Goal: Information Seeking & Learning: Understand process/instructions

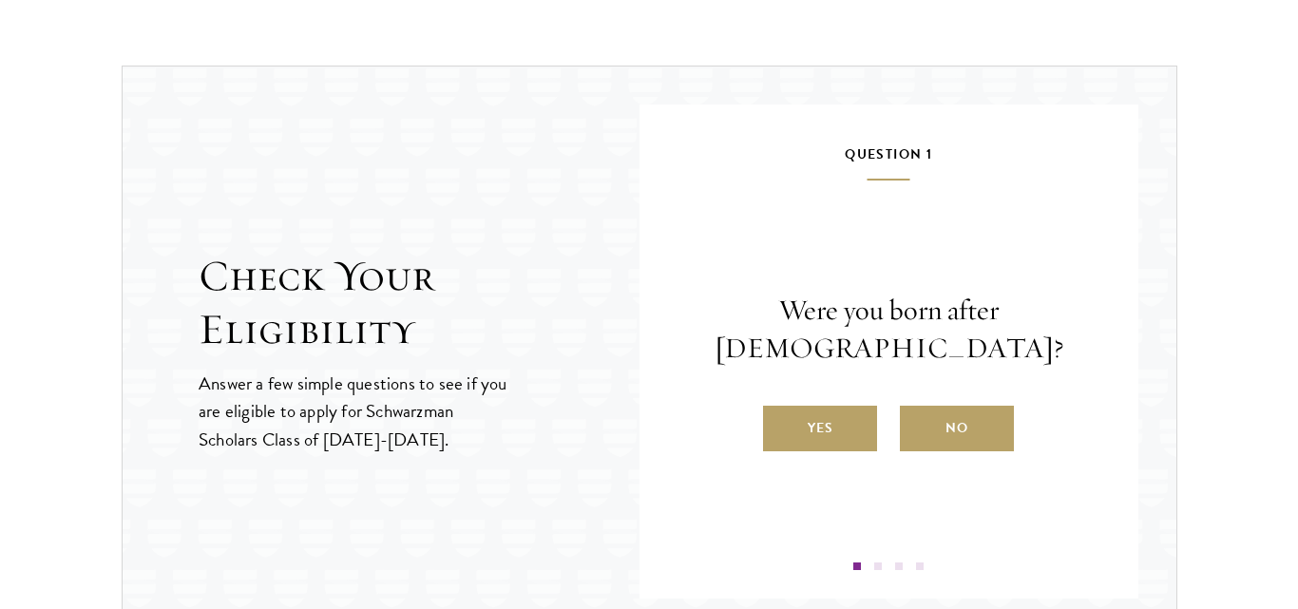
scroll to position [1975, 0]
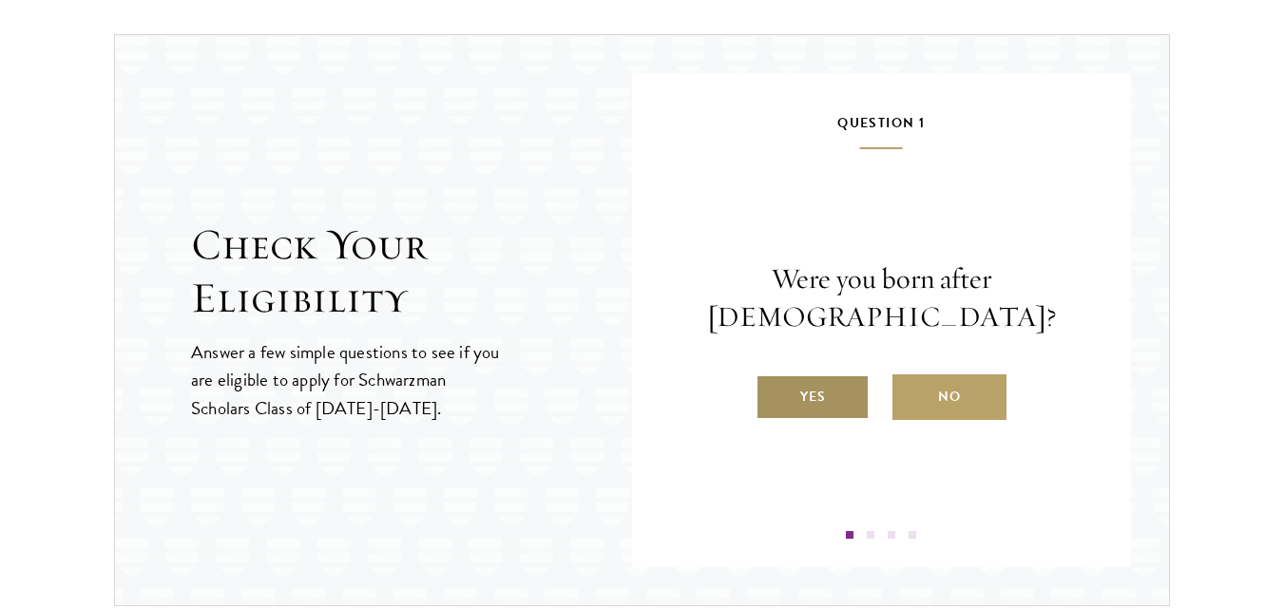
click at [790, 388] on label "Yes" at bounding box center [812, 397] width 114 height 46
click at [773, 388] on input "Yes" at bounding box center [763, 384] width 17 height 17
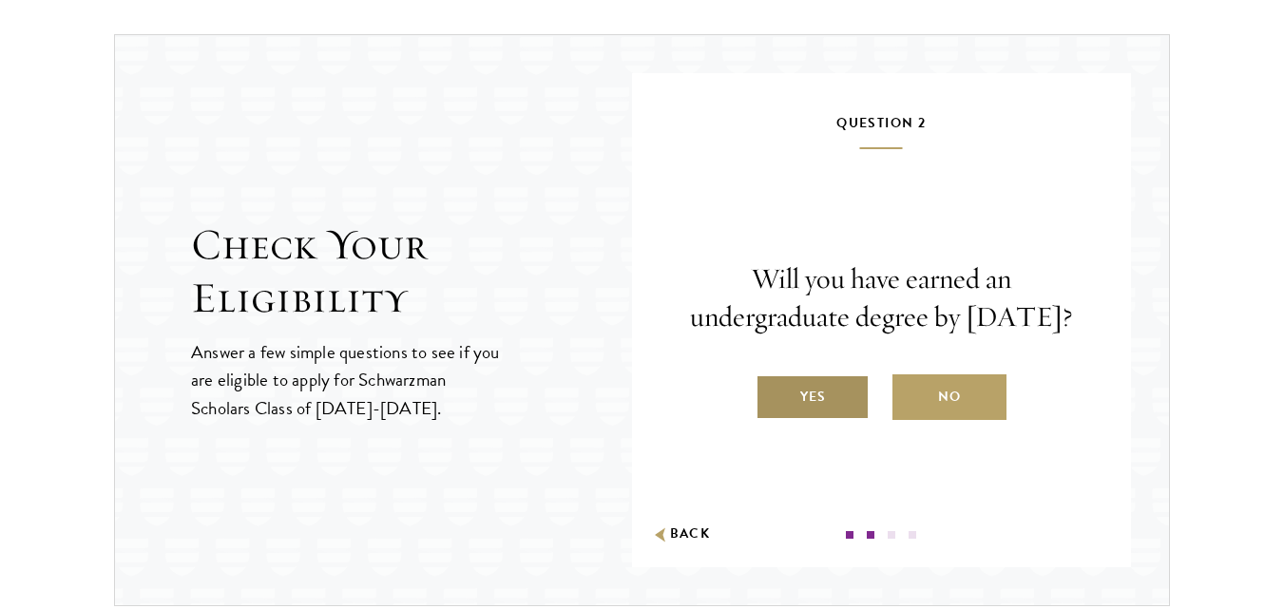
click at [831, 420] on label "Yes" at bounding box center [812, 397] width 114 height 46
click at [773, 393] on input "Yes" at bounding box center [763, 384] width 17 height 17
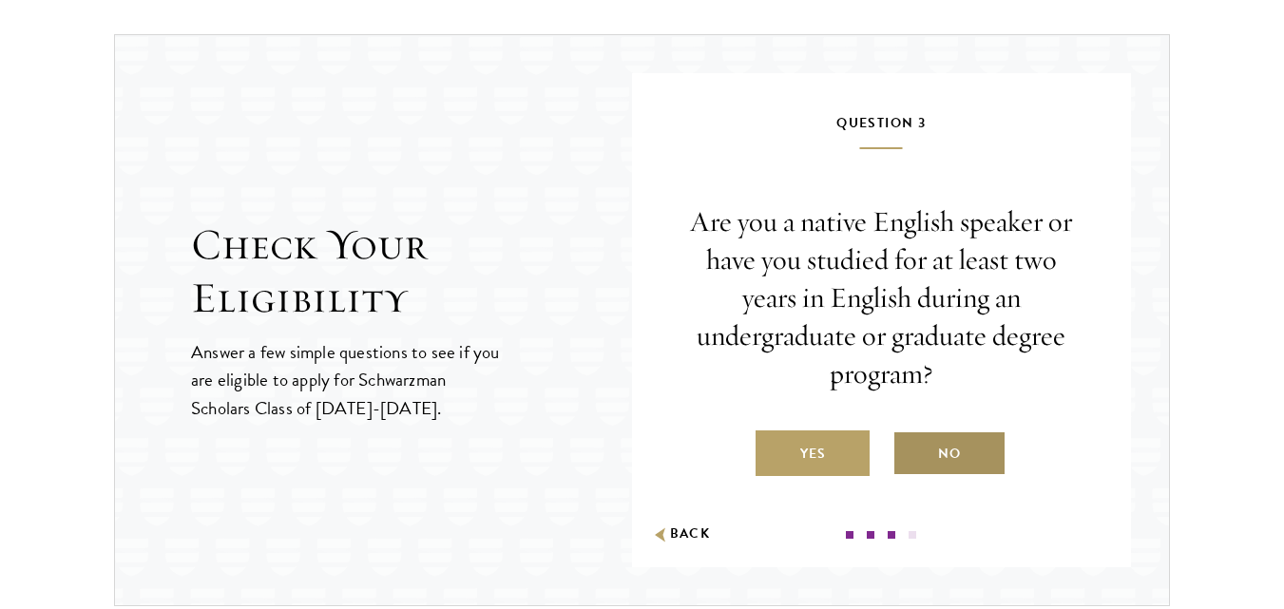
click at [986, 448] on label "No" at bounding box center [949, 453] width 114 height 46
click at [909, 448] on input "No" at bounding box center [900, 441] width 17 height 17
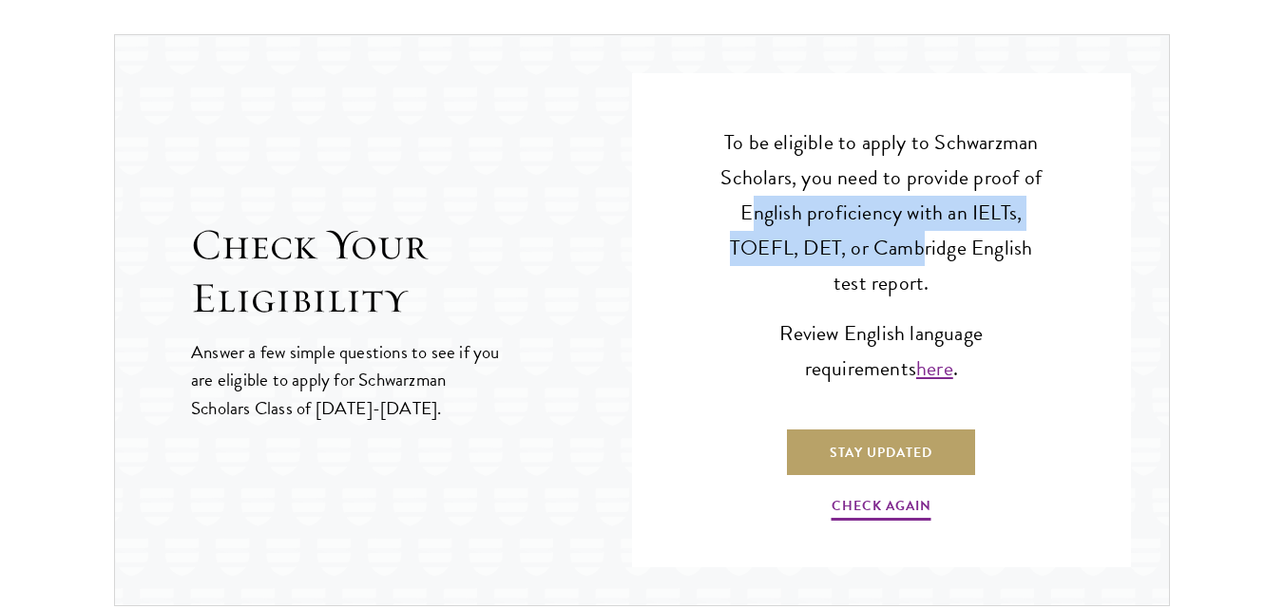
drag, startPoint x: 756, startPoint y: 208, endPoint x: 931, endPoint y: 257, distance: 181.4
click at [931, 257] on p "To be eligible to apply to Schwarzman Scholars, you need to provide proof of En…" at bounding box center [881, 213] width 329 height 176
click at [953, 296] on p "To be eligible to apply to Schwarzman Scholars, you need to provide proof of En…" at bounding box center [881, 213] width 329 height 176
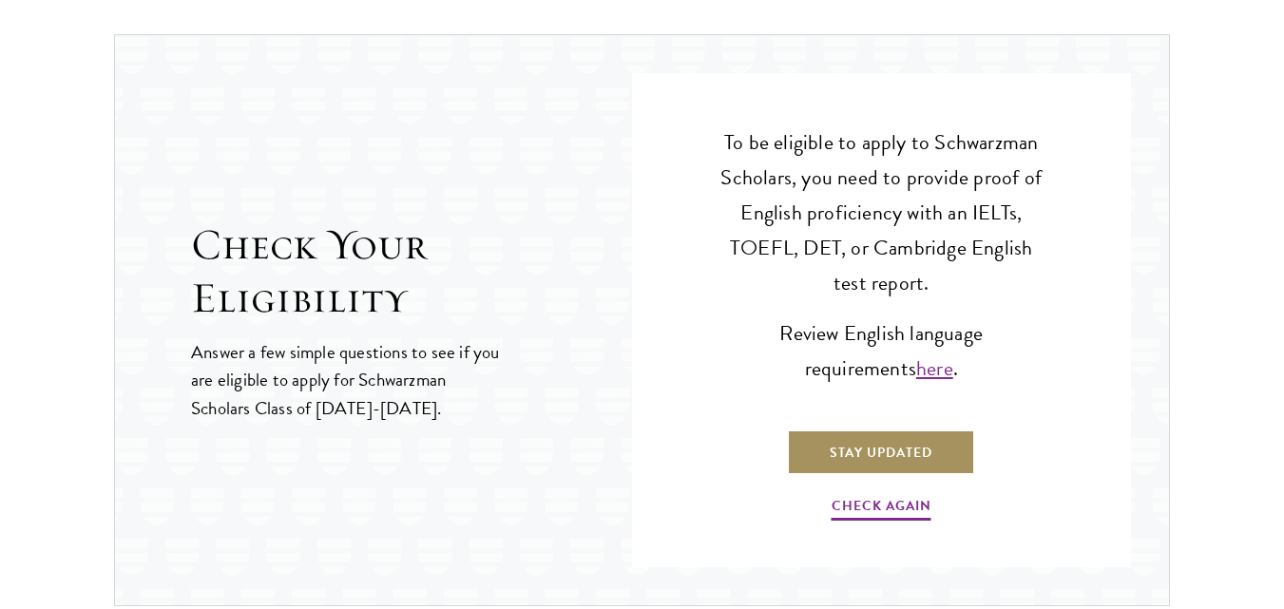
click at [904, 465] on link "Stay Updated" at bounding box center [881, 453] width 188 height 46
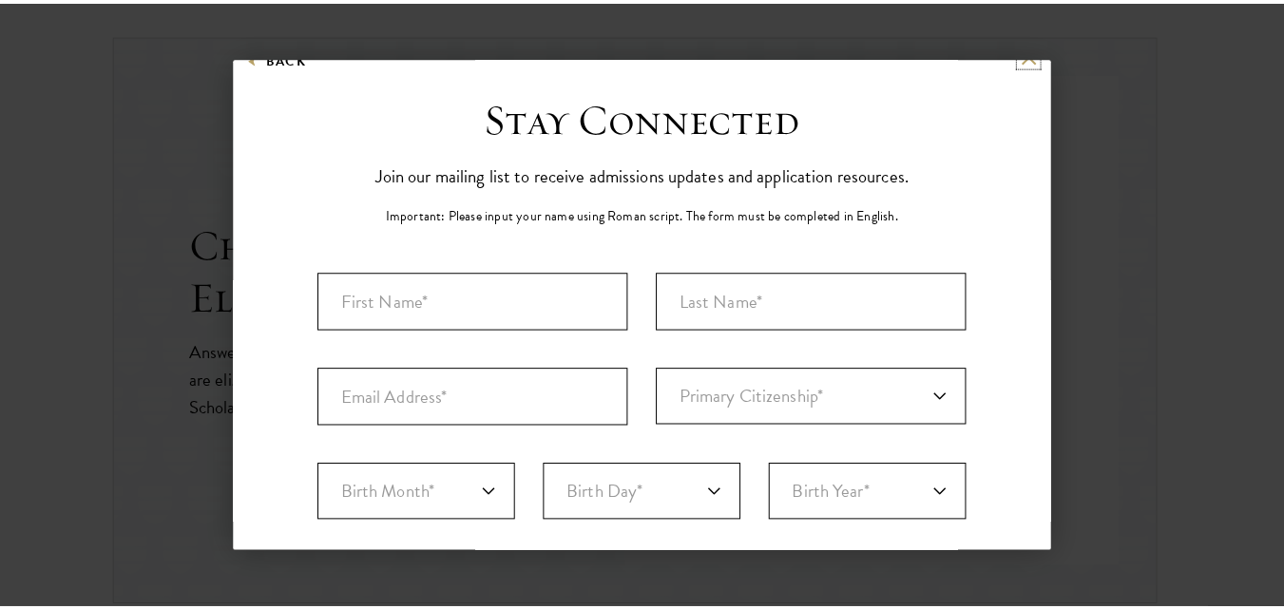
scroll to position [0, 0]
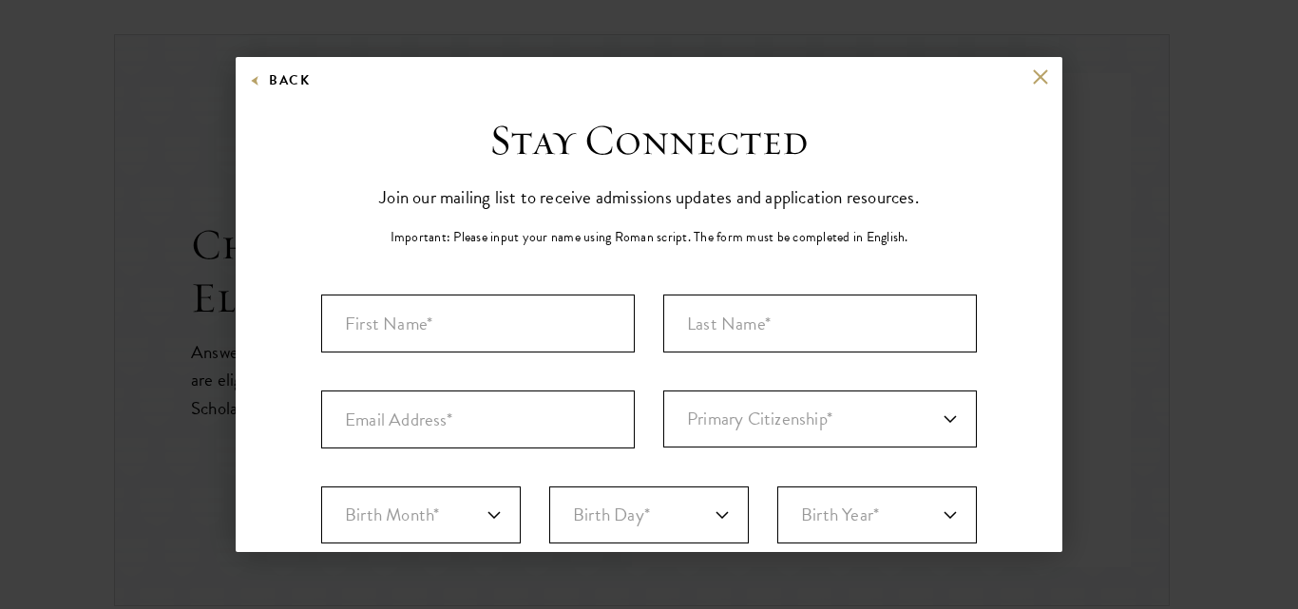
click at [1040, 85] on div "Back" at bounding box center [649, 91] width 827 height 46
click at [1032, 76] on button at bounding box center [1040, 76] width 16 height 16
